Goal: Feedback & Contribution: Leave review/rating

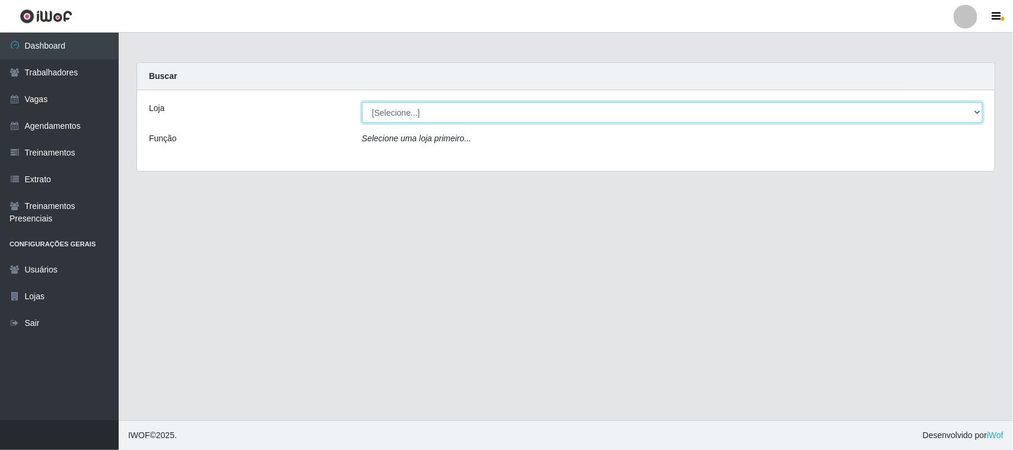
click at [454, 114] on select "[Selecione...] Nordestão - [GEOGRAPHIC_DATA]" at bounding box center [672, 112] width 621 height 21
select select "382"
click at [362, 102] on select "[Selecione...] Nordestão - [GEOGRAPHIC_DATA]" at bounding box center [672, 112] width 621 height 21
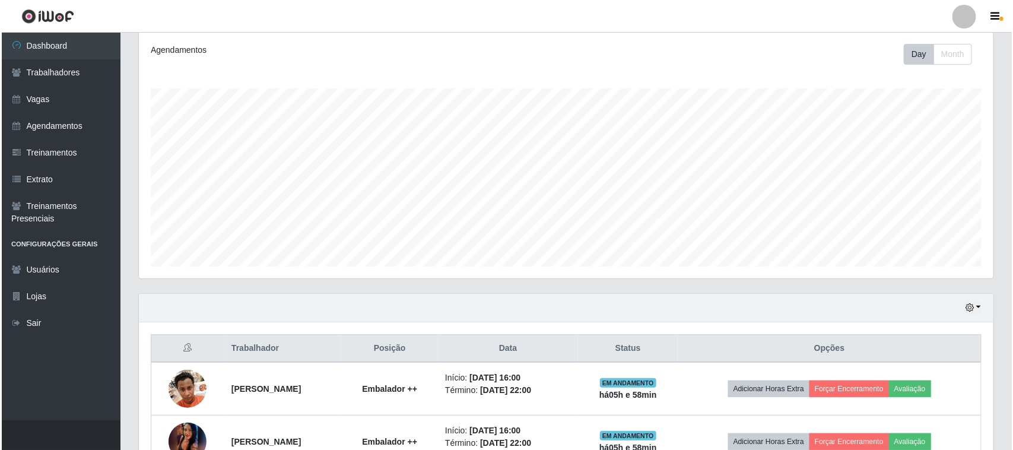
scroll to position [287, 0]
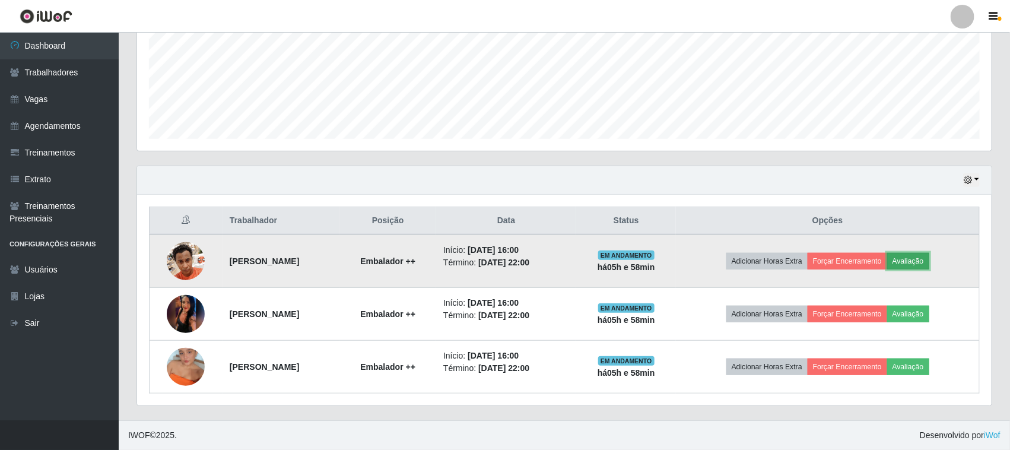
click at [917, 262] on button "Avaliação" at bounding box center [908, 261] width 42 height 17
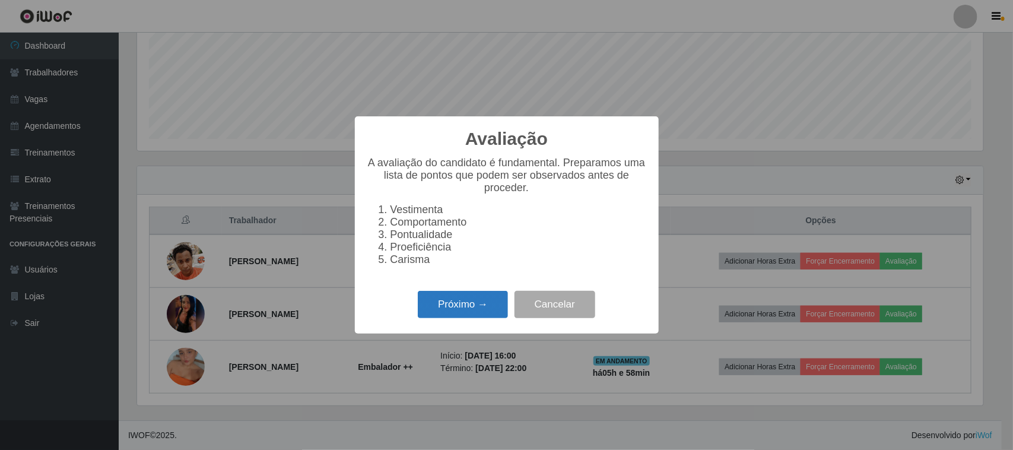
click at [498, 313] on button "Próximo →" at bounding box center [463, 305] width 90 height 28
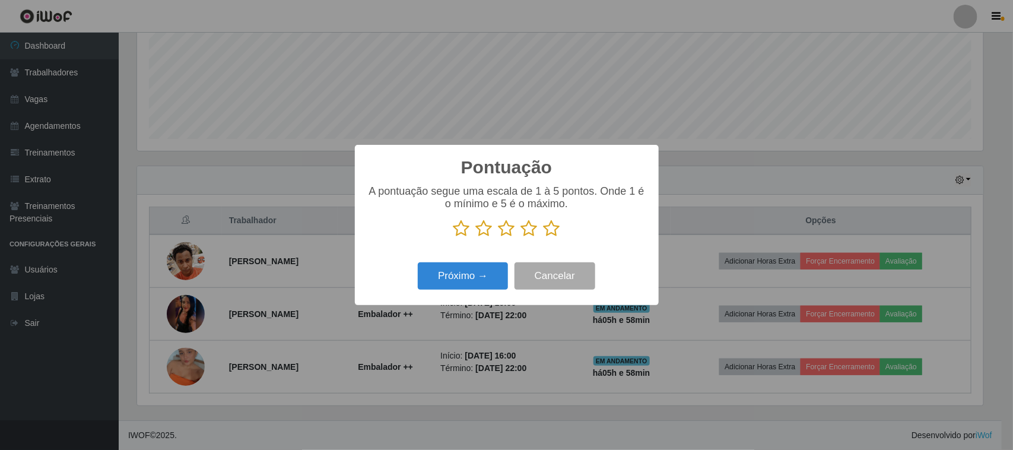
scroll to position [592987, 592386]
click at [552, 226] on icon at bounding box center [551, 228] width 17 height 18
click at [543, 237] on input "radio" at bounding box center [543, 237] width 0 height 0
click at [459, 279] on button "Próximo →" at bounding box center [463, 276] width 90 height 28
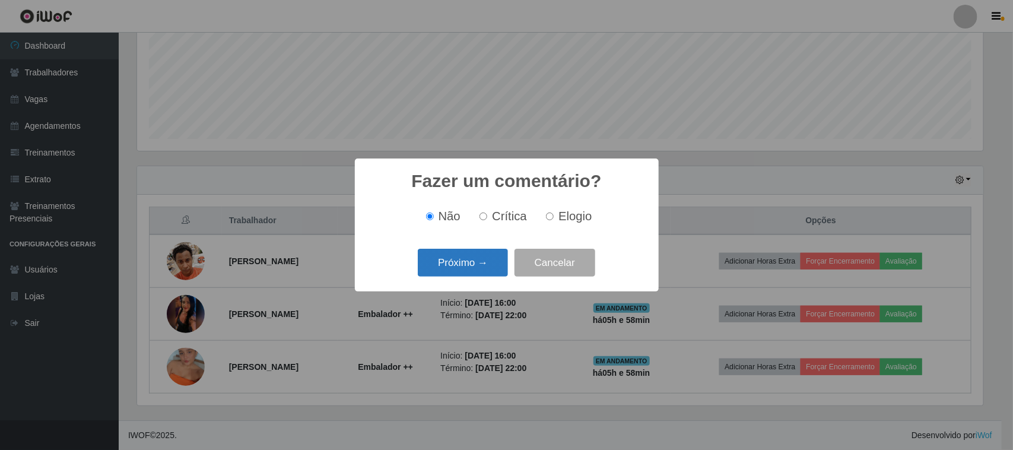
click at [479, 266] on button "Próximo →" at bounding box center [463, 263] width 90 height 28
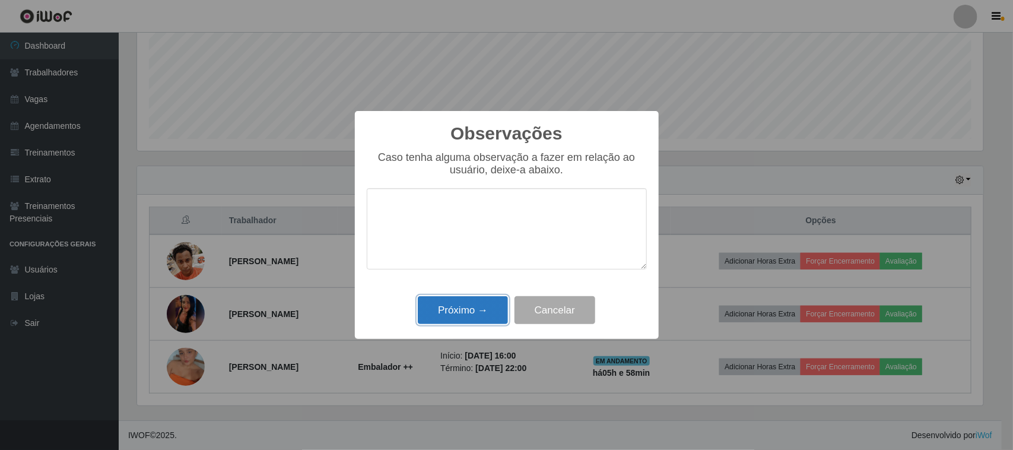
click at [489, 304] on button "Próximo →" at bounding box center [463, 310] width 90 height 28
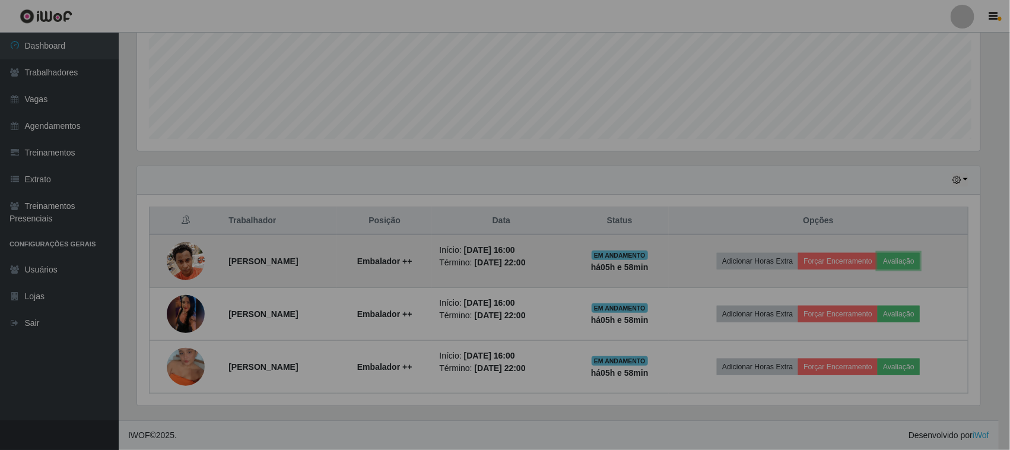
scroll to position [247, 854]
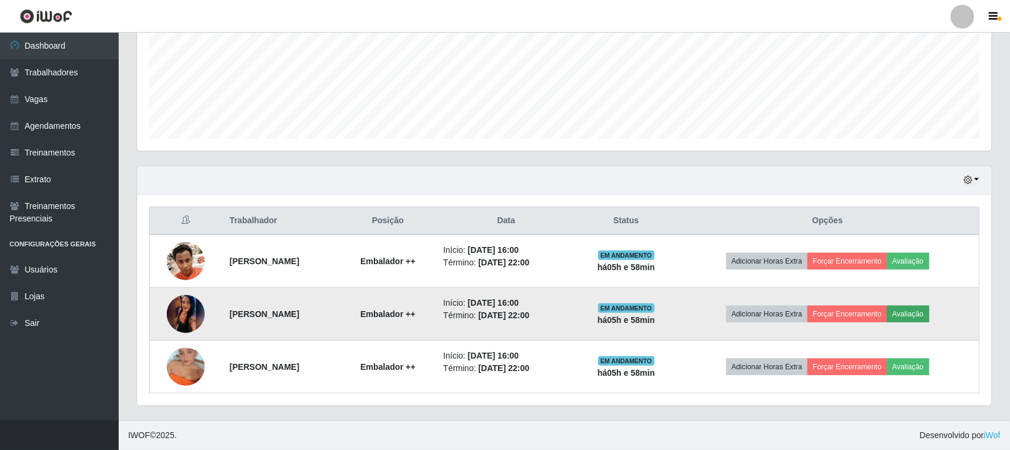
click at [911, 324] on td "Adicionar Horas Extra Forçar Encerramento Avaliação" at bounding box center [827, 314] width 303 height 53
click at [924, 313] on button "Avaliação" at bounding box center [908, 314] width 42 height 17
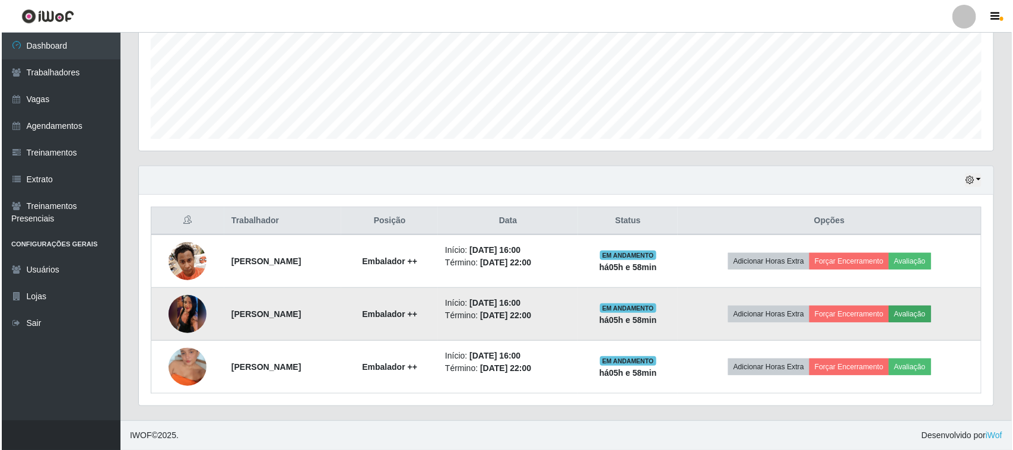
scroll to position [247, 846]
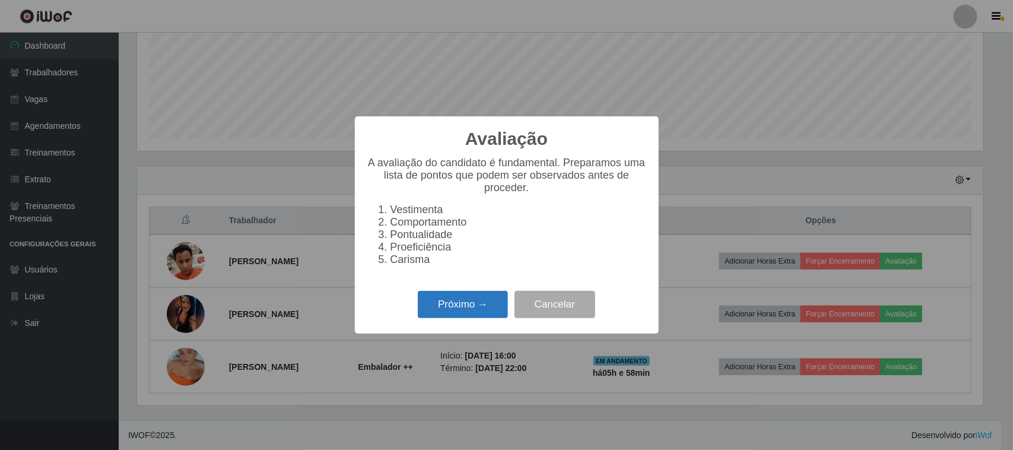
click at [442, 311] on button "Próximo →" at bounding box center [463, 305] width 90 height 28
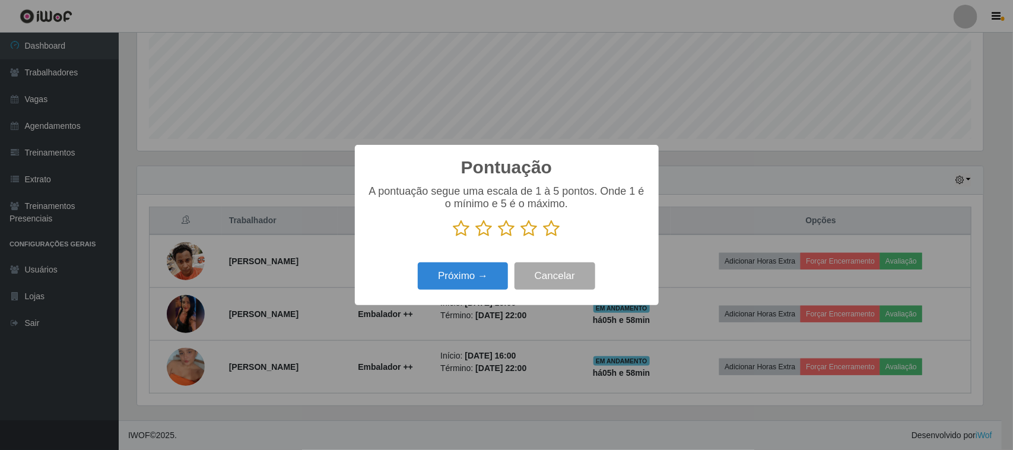
click at [555, 230] on icon at bounding box center [551, 228] width 17 height 18
click at [543, 237] on input "radio" at bounding box center [543, 237] width 0 height 0
click at [462, 273] on button "Próximo →" at bounding box center [463, 276] width 90 height 28
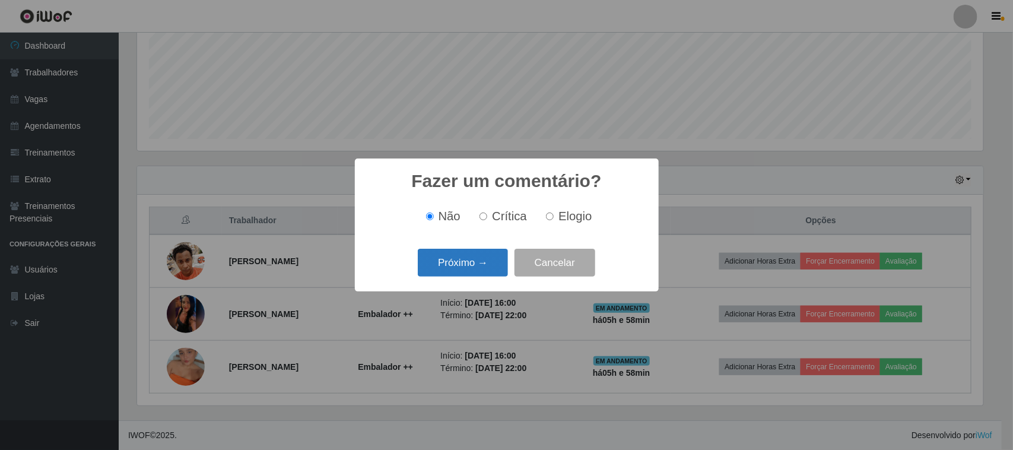
click at [478, 272] on button "Próximo →" at bounding box center [463, 263] width 90 height 28
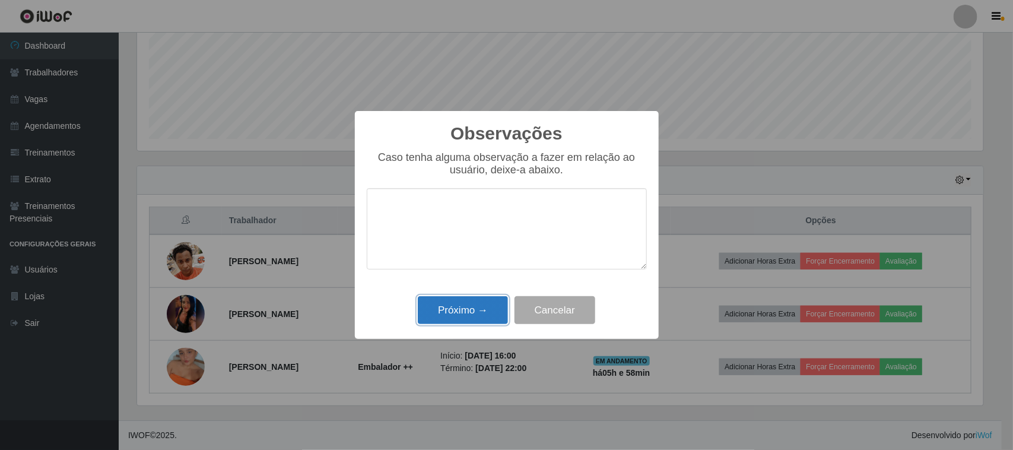
click at [463, 304] on button "Próximo →" at bounding box center [463, 310] width 90 height 28
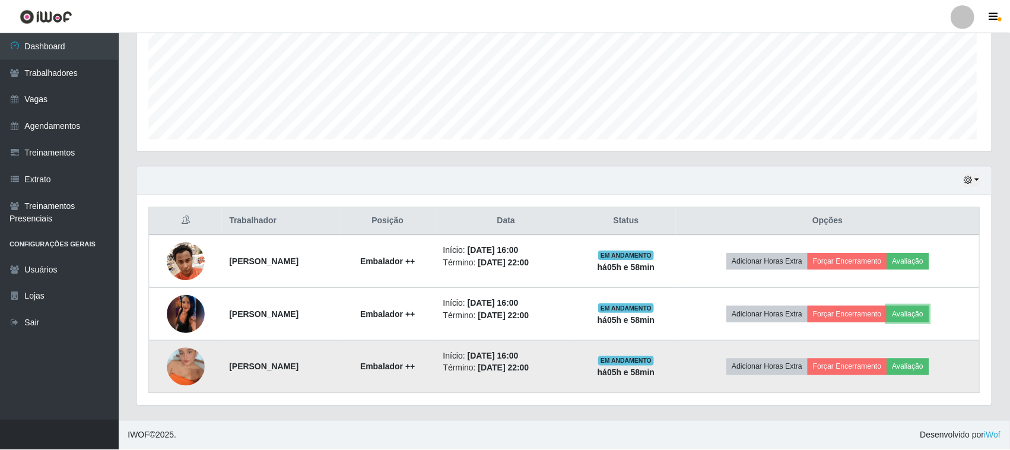
scroll to position [247, 854]
click at [929, 362] on button "Avaliação" at bounding box center [908, 366] width 42 height 17
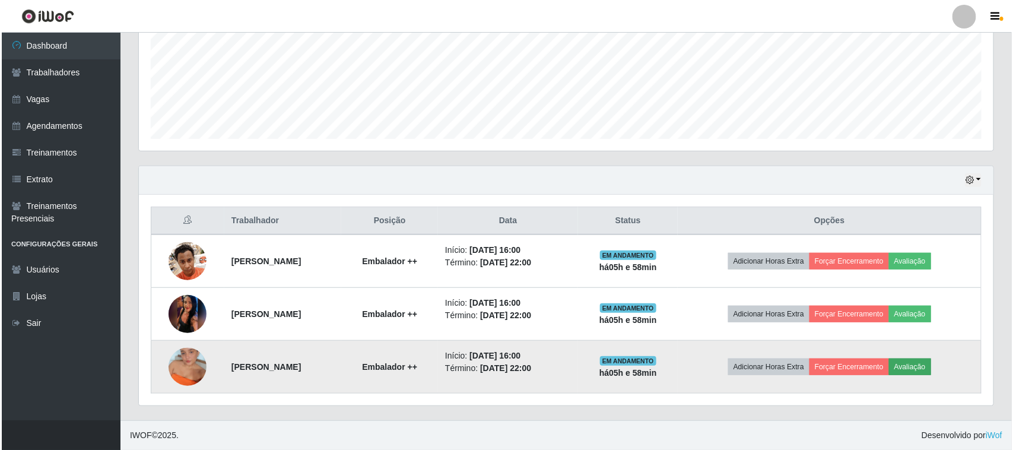
scroll to position [247, 846]
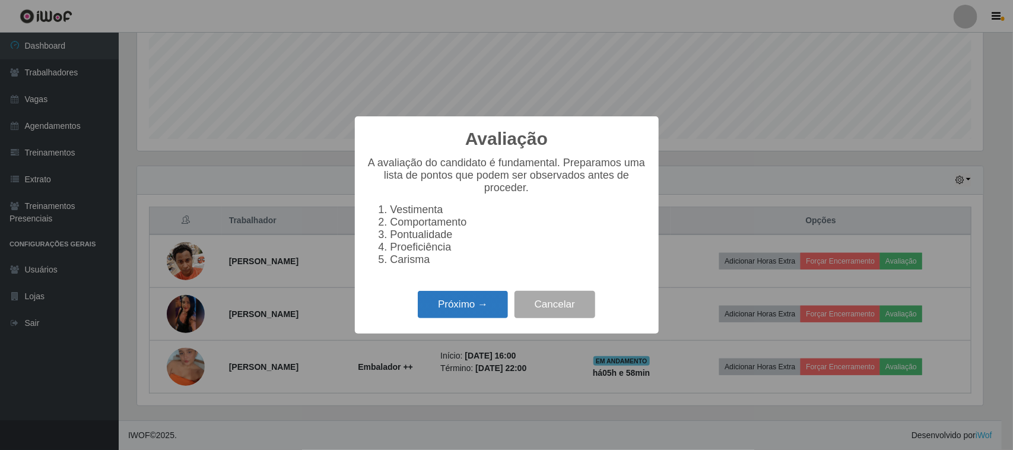
click at [475, 308] on button "Próximo →" at bounding box center [463, 305] width 90 height 28
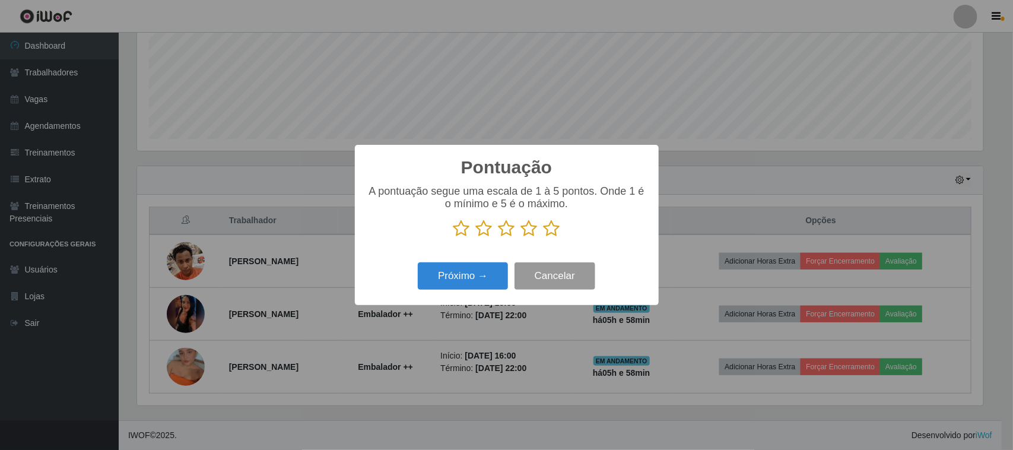
scroll to position [592987, 592386]
click at [543, 231] on icon at bounding box center [551, 228] width 17 height 18
click at [543, 237] on input "radio" at bounding box center [543, 237] width 0 height 0
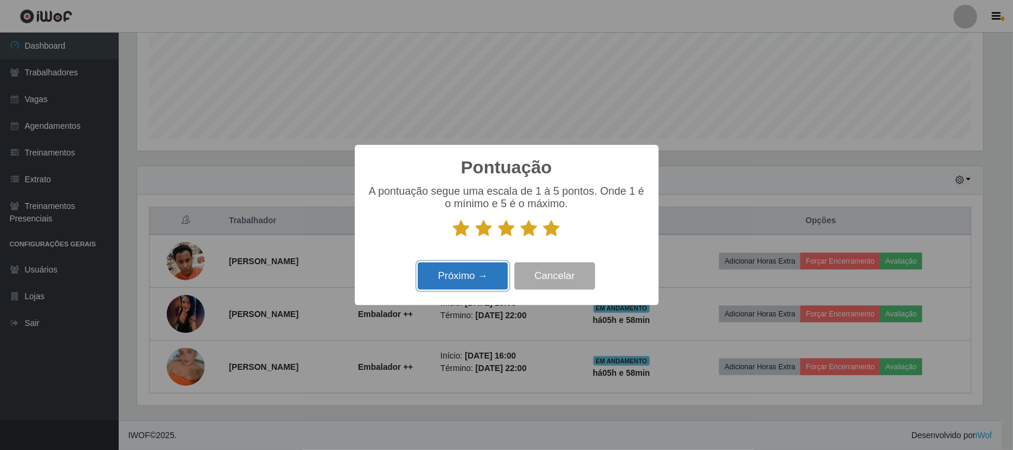
click at [476, 268] on button "Próximo →" at bounding box center [463, 276] width 90 height 28
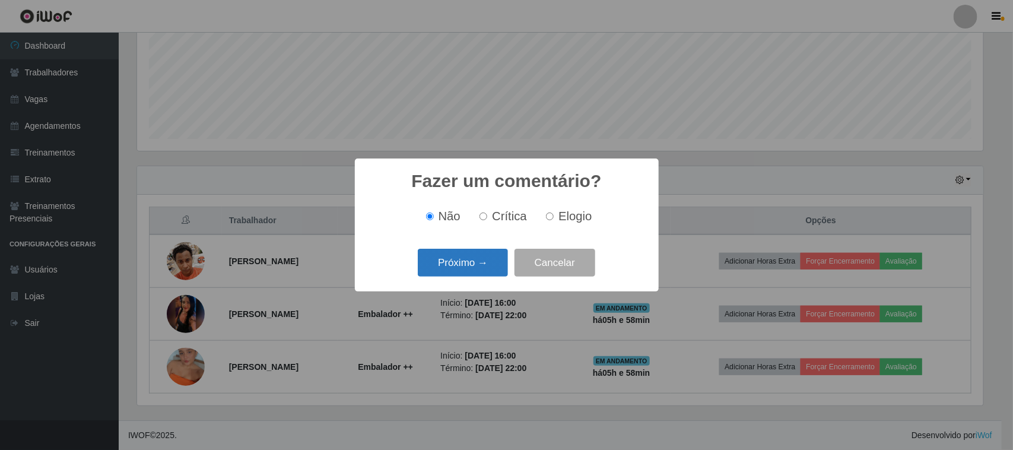
click at [476, 258] on button "Próximo →" at bounding box center [463, 263] width 90 height 28
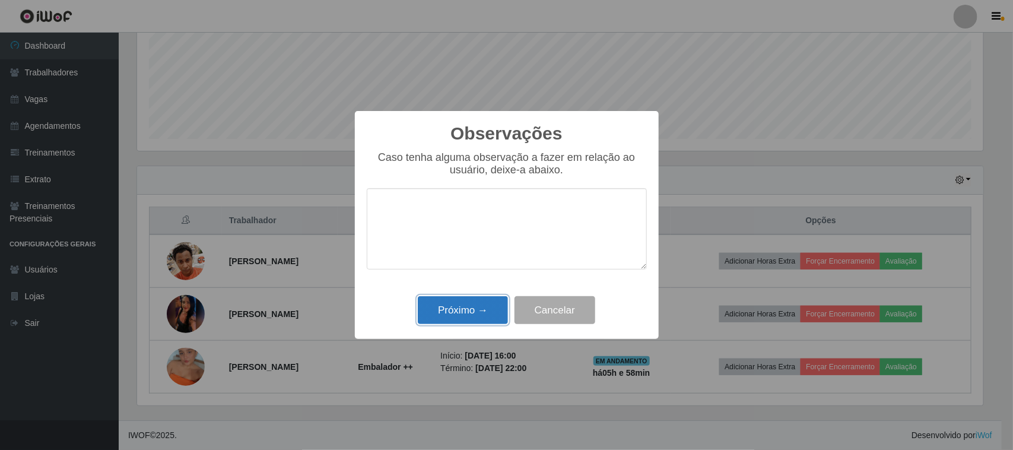
click at [462, 311] on button "Próximo →" at bounding box center [463, 310] width 90 height 28
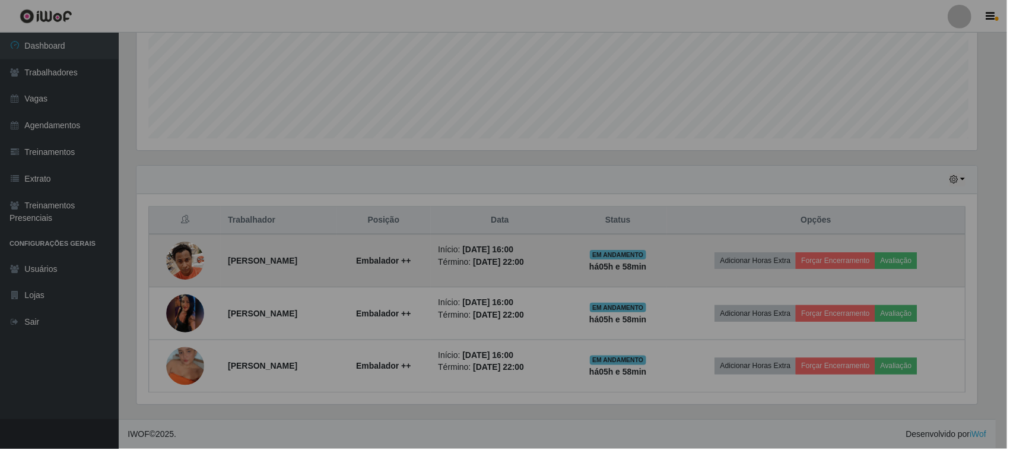
scroll to position [247, 854]
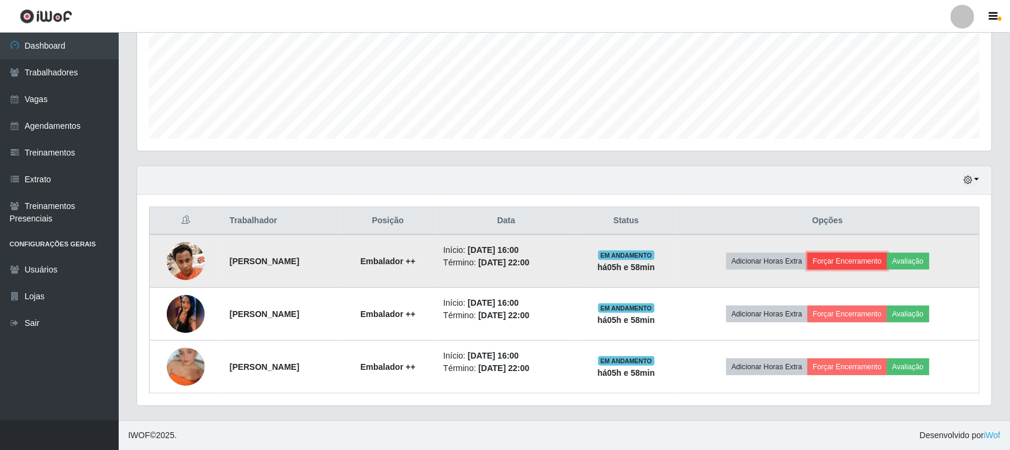
click at [863, 263] on button "Forçar Encerramento" at bounding box center [846, 261] width 79 height 17
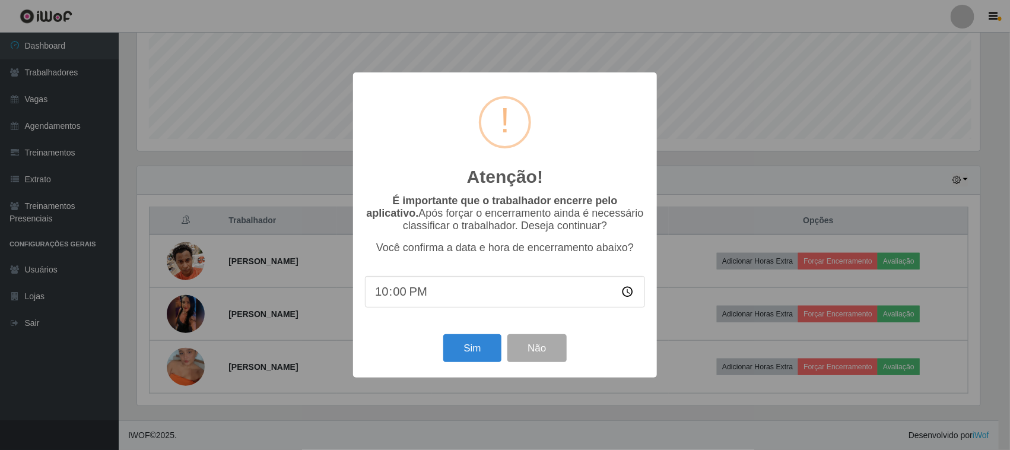
scroll to position [247, 846]
click at [473, 339] on button "Sim" at bounding box center [474, 348] width 58 height 28
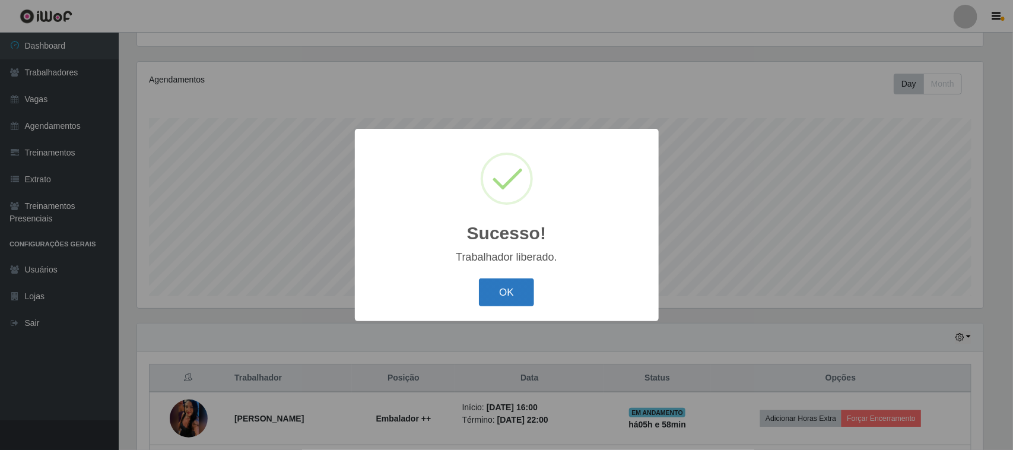
click at [498, 297] on button "OK" at bounding box center [506, 292] width 55 height 28
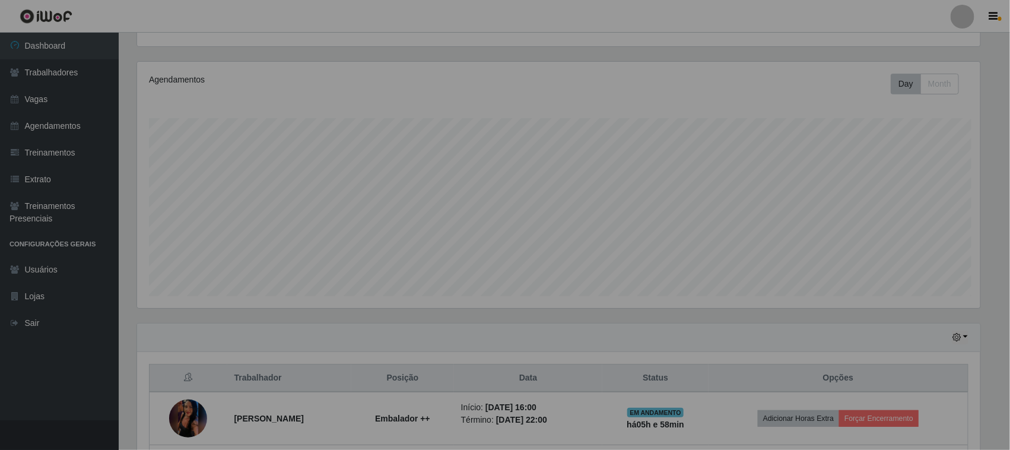
scroll to position [0, 0]
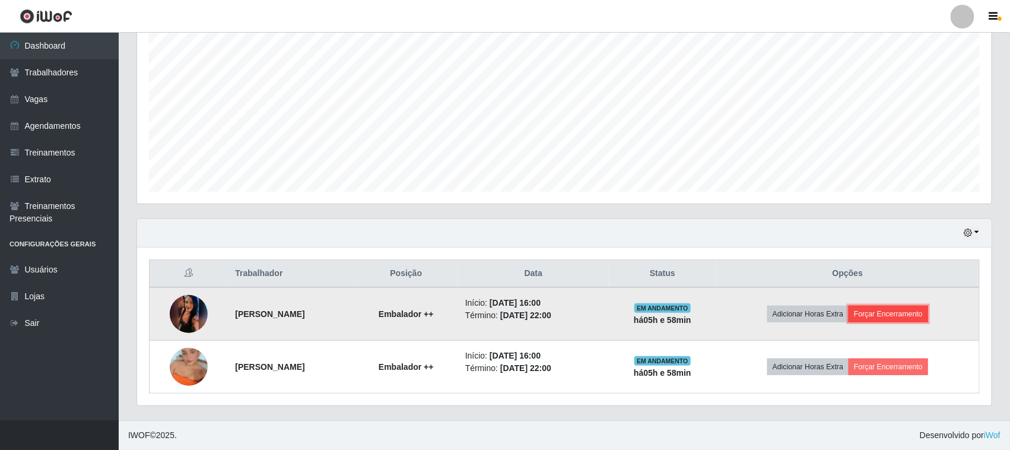
click at [882, 306] on button "Forçar Encerramento" at bounding box center [887, 314] width 79 height 17
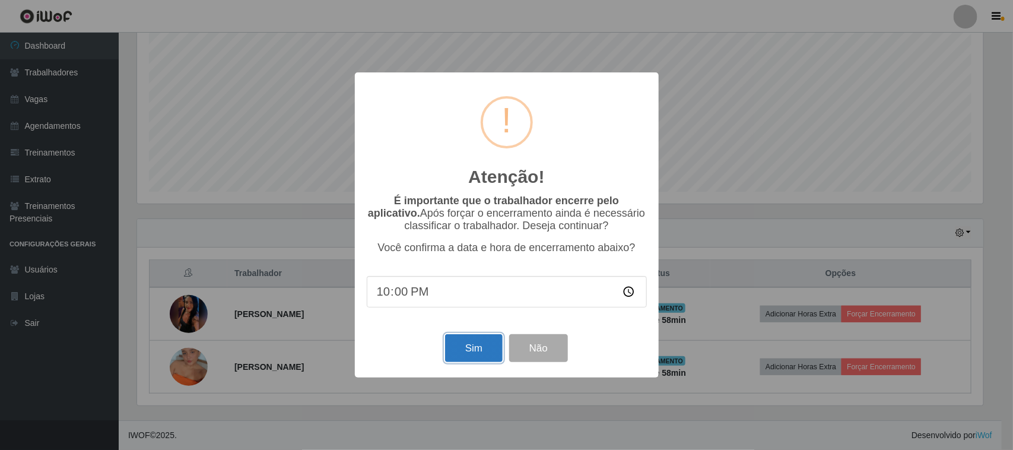
click at [479, 352] on button "Sim" at bounding box center [474, 348] width 58 height 28
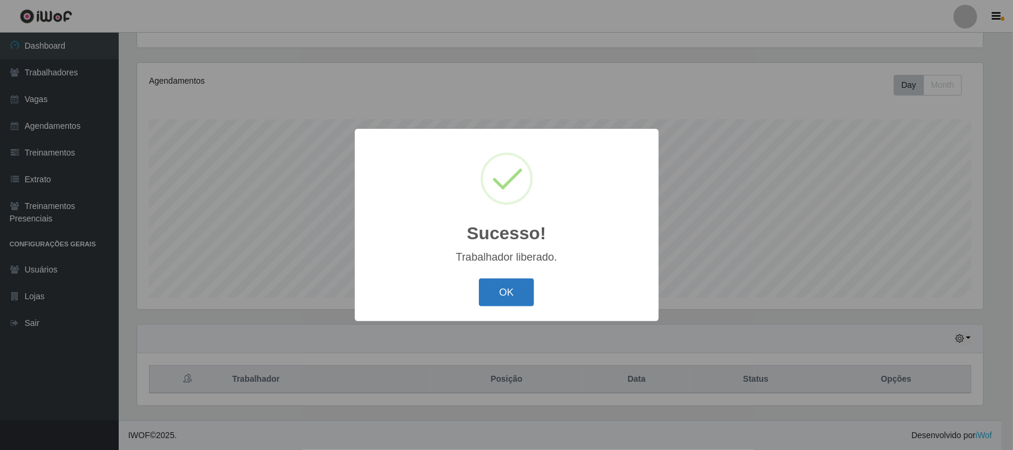
click at [508, 298] on button "OK" at bounding box center [506, 292] width 55 height 28
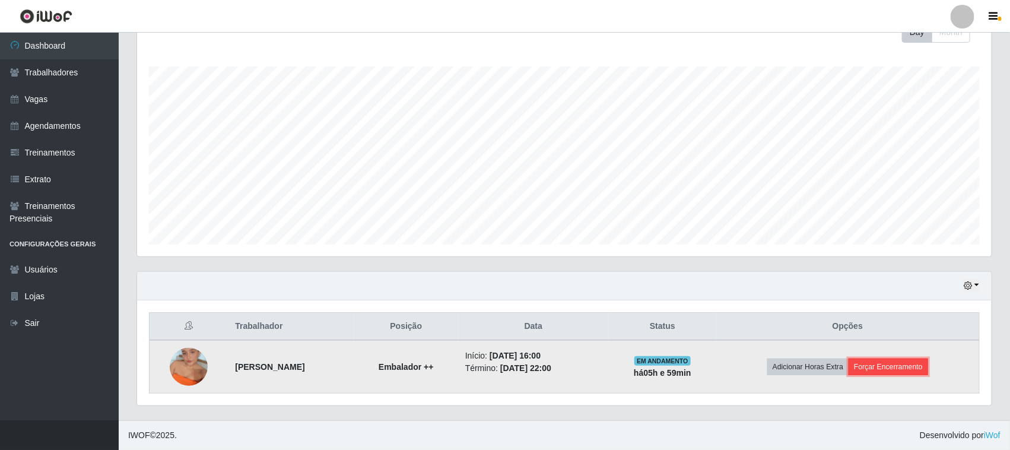
click at [895, 359] on button "Forçar Encerramento" at bounding box center [887, 366] width 79 height 17
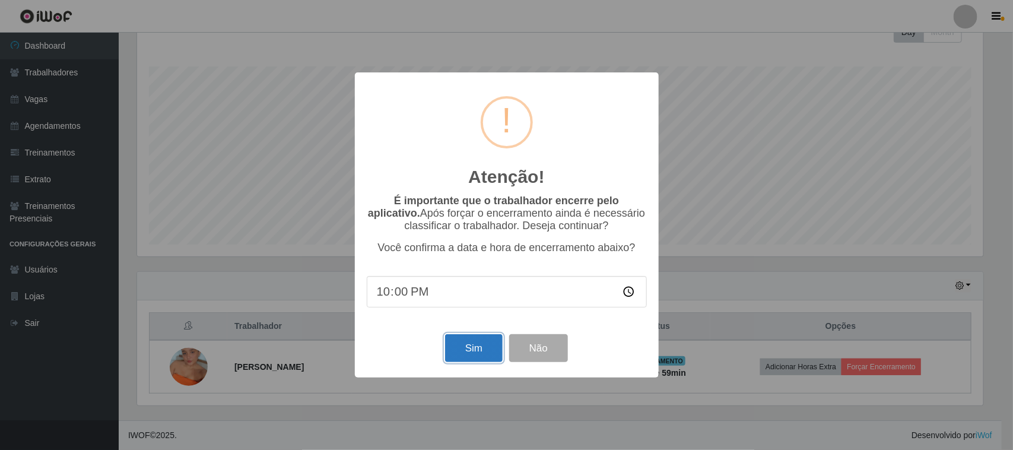
click at [460, 349] on button "Sim" at bounding box center [474, 348] width 58 height 28
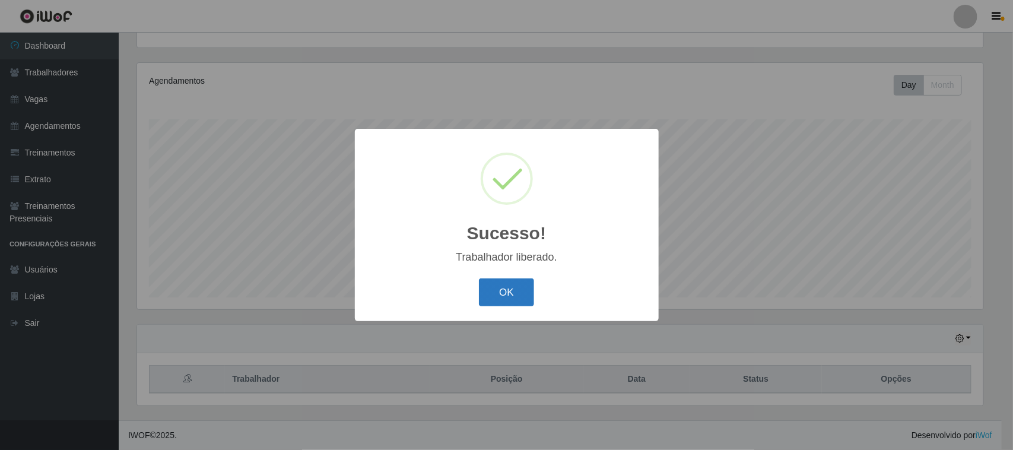
click at [524, 289] on button "OK" at bounding box center [506, 292] width 55 height 28
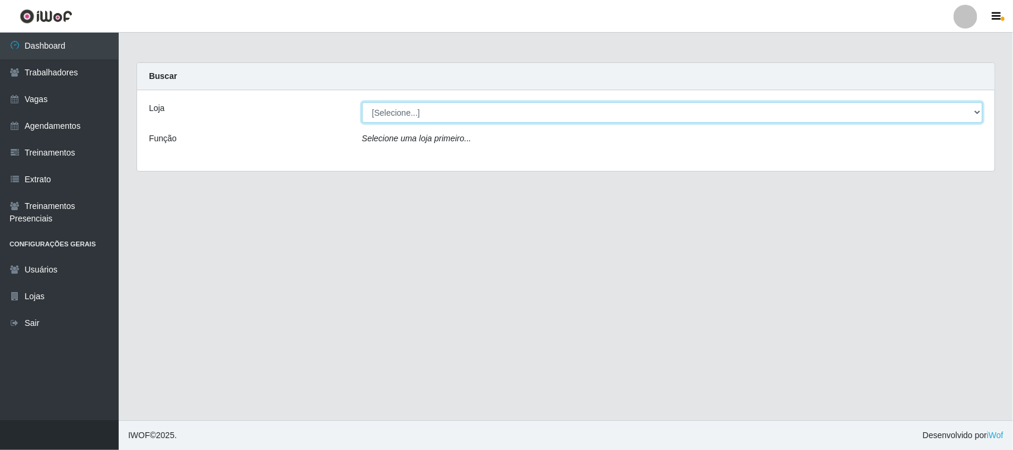
click at [414, 117] on select "[Selecione...] Nordestão - [GEOGRAPHIC_DATA]" at bounding box center [672, 112] width 621 height 21
select select "382"
click at [362, 102] on select "[Selecione...] Nordestão - [GEOGRAPHIC_DATA]" at bounding box center [672, 112] width 621 height 21
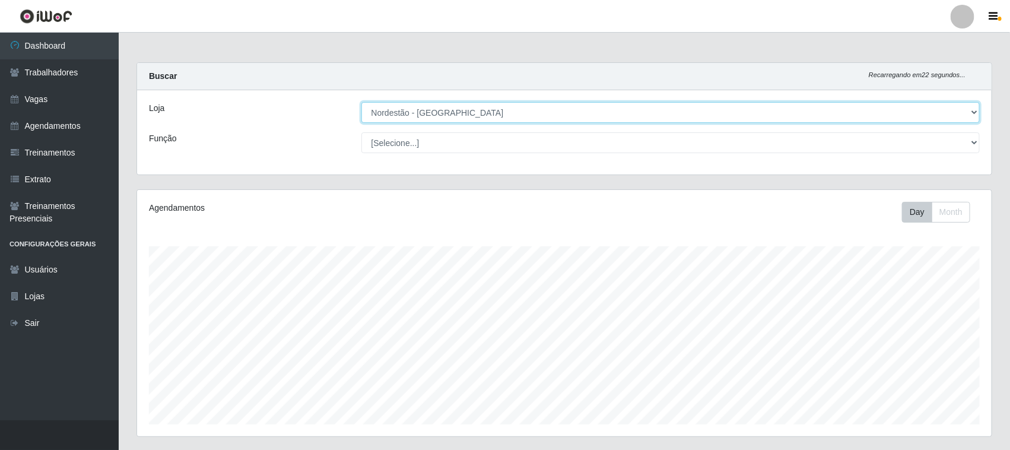
click at [523, 110] on select "[Selecione...] Nordestão - [GEOGRAPHIC_DATA]" at bounding box center [670, 112] width 619 height 21
click at [361, 102] on select "[Selecione...] Nordestão - [GEOGRAPHIC_DATA]" at bounding box center [670, 112] width 619 height 21
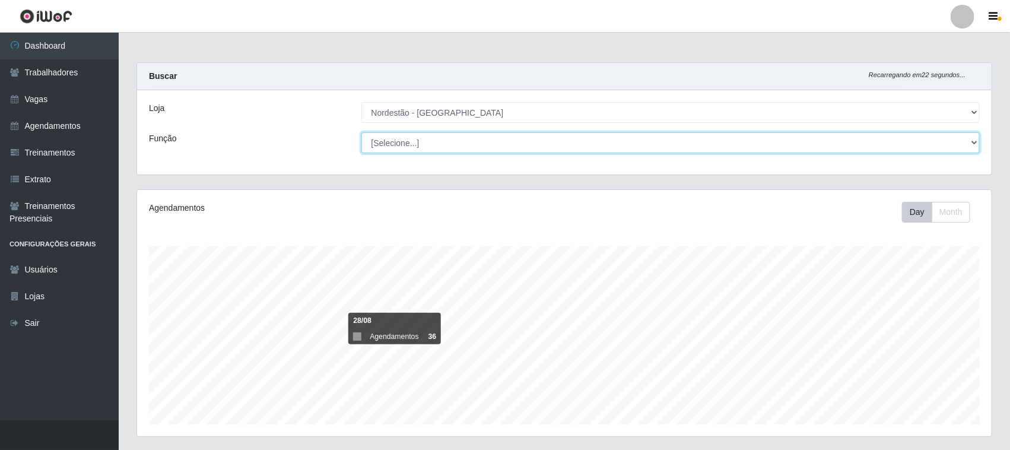
click at [387, 141] on select "[Selecione...] Balconista de Padaria Balconista de Padaria + Balconista de Pada…" at bounding box center [670, 142] width 619 height 21
select select "1"
click at [361, 132] on select "[Selecione...] Balconista de Padaria Balconista de Padaria + Balconista de Pada…" at bounding box center [670, 142] width 619 height 21
